Goal: Obtain resource: Obtain resource

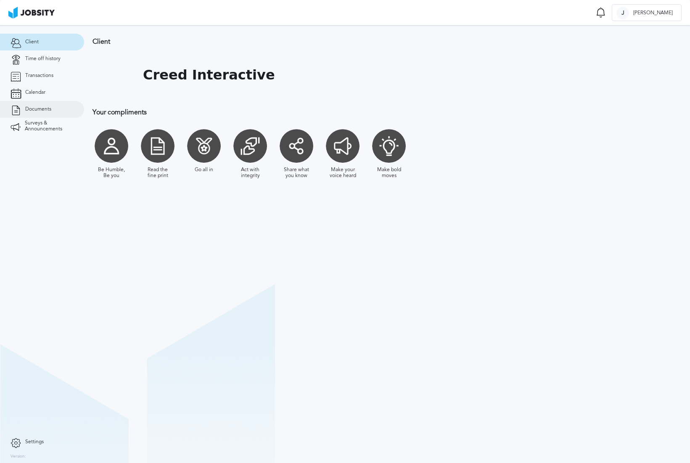
click at [39, 111] on span "Documents" at bounding box center [38, 109] width 26 height 6
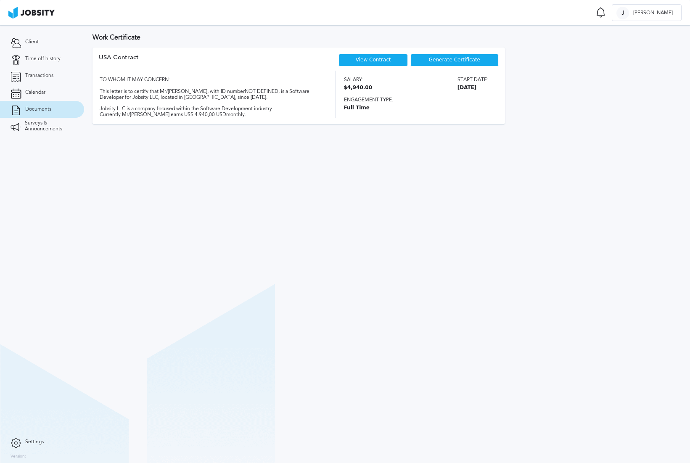
drag, startPoint x: 172, startPoint y: 50, endPoint x: 250, endPoint y: 19, distance: 84.3
click at [172, 51] on div "USA Contract View Contract Generate Certificate TO WHOM IT MAY CONCERN: This le…" at bounding box center [299, 86] width 412 height 77
